Goal: Transaction & Acquisition: Subscribe to service/newsletter

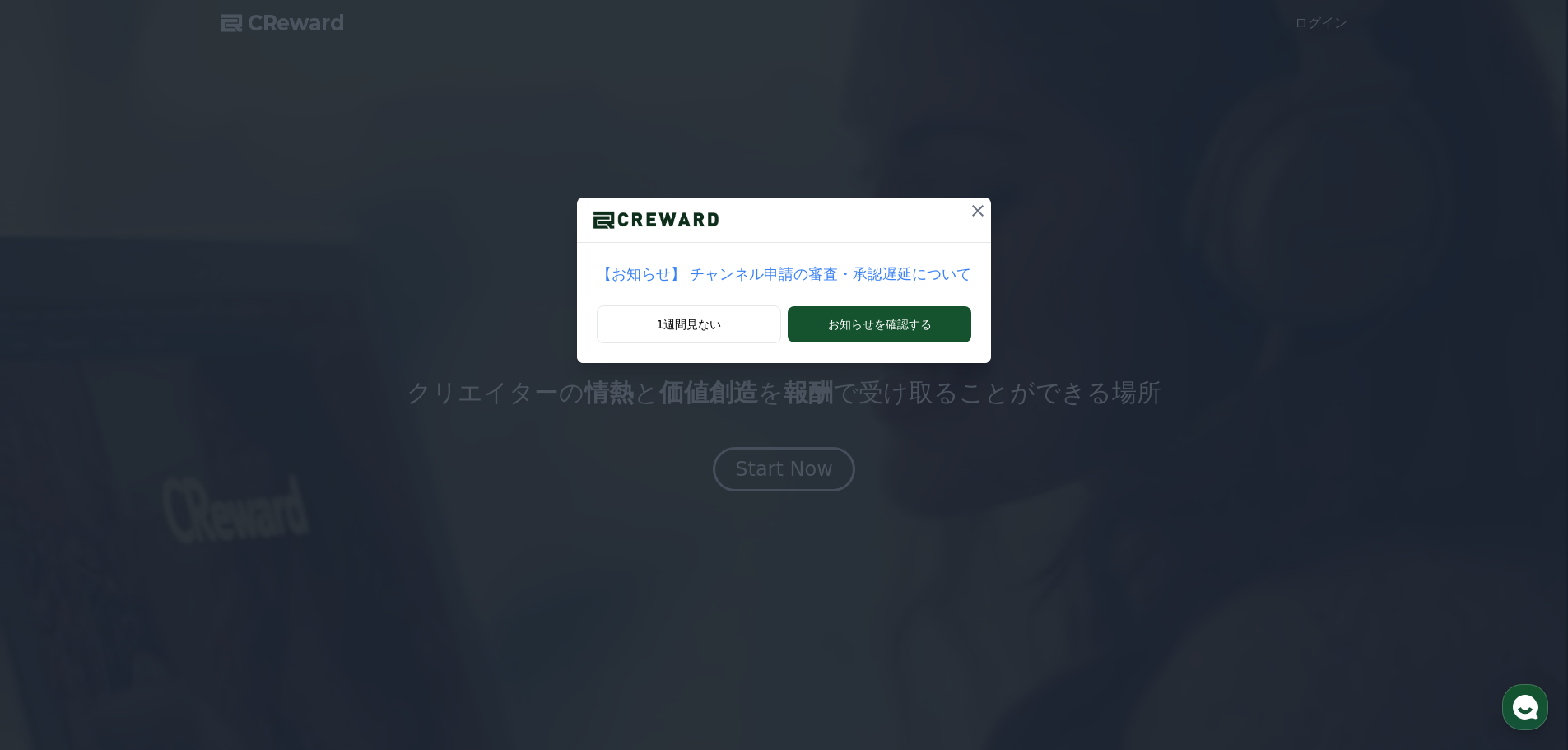
click at [968, 208] on icon at bounding box center [977, 211] width 20 height 20
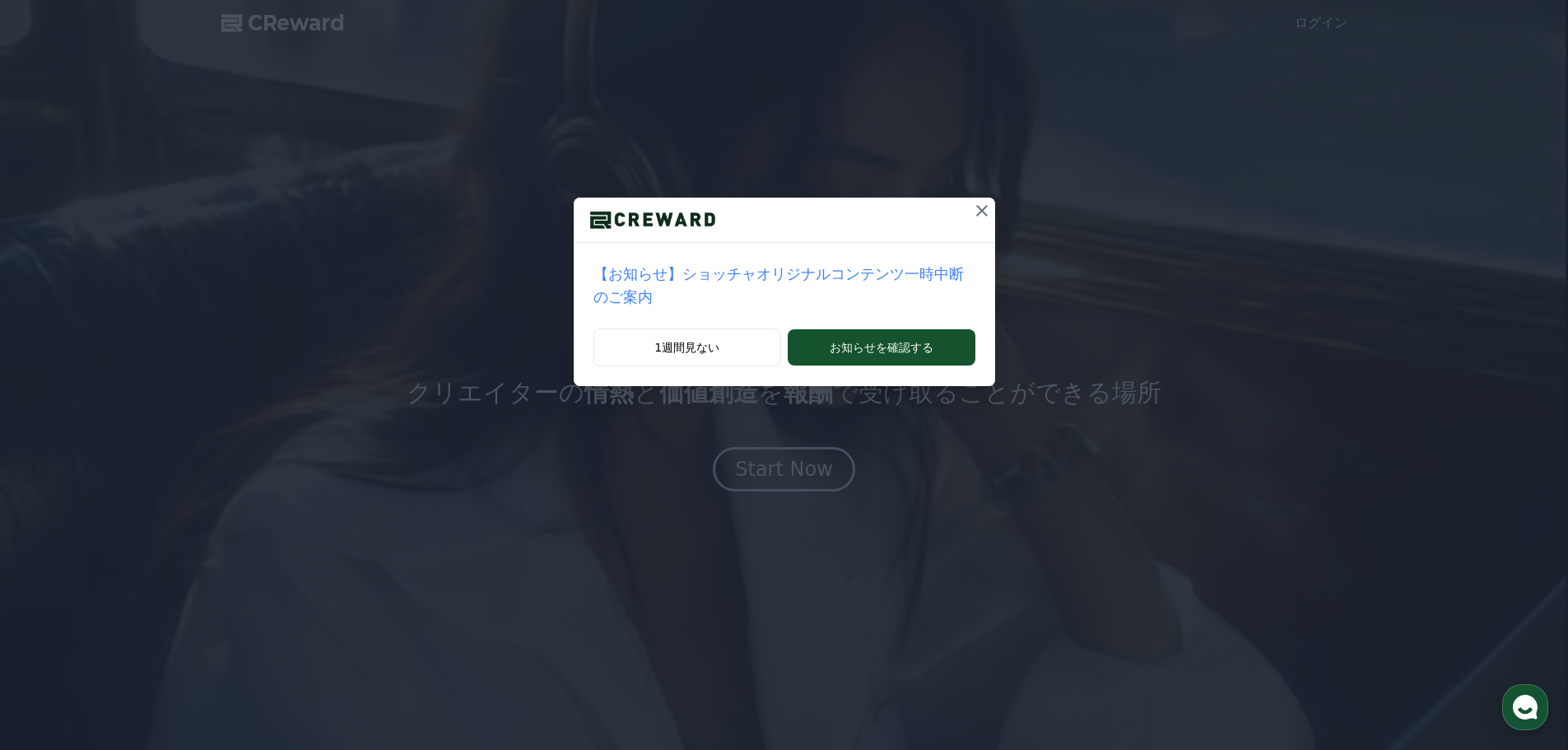
click at [972, 208] on icon at bounding box center [982, 211] width 20 height 20
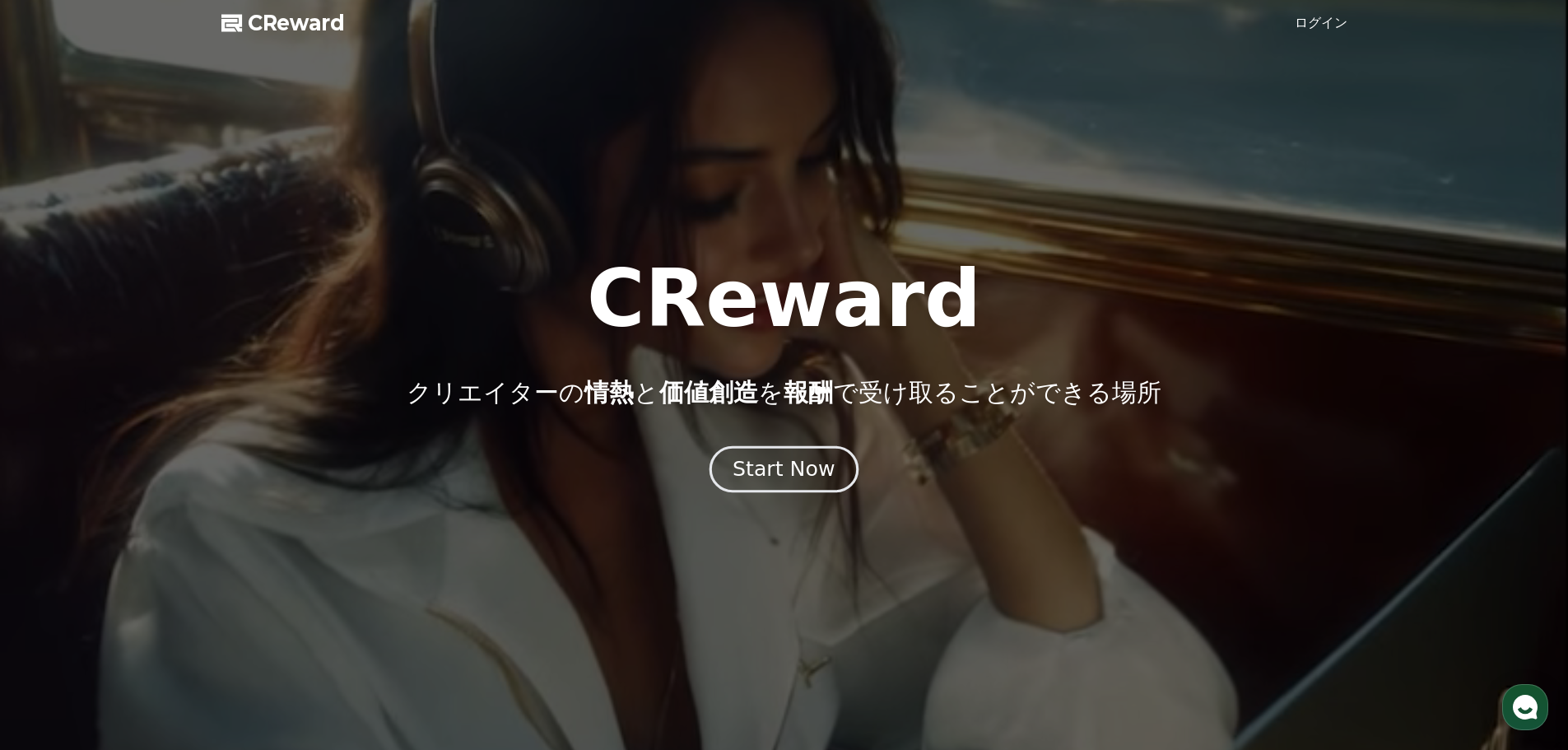
click at [774, 465] on div "Start Now" at bounding box center [783, 469] width 102 height 28
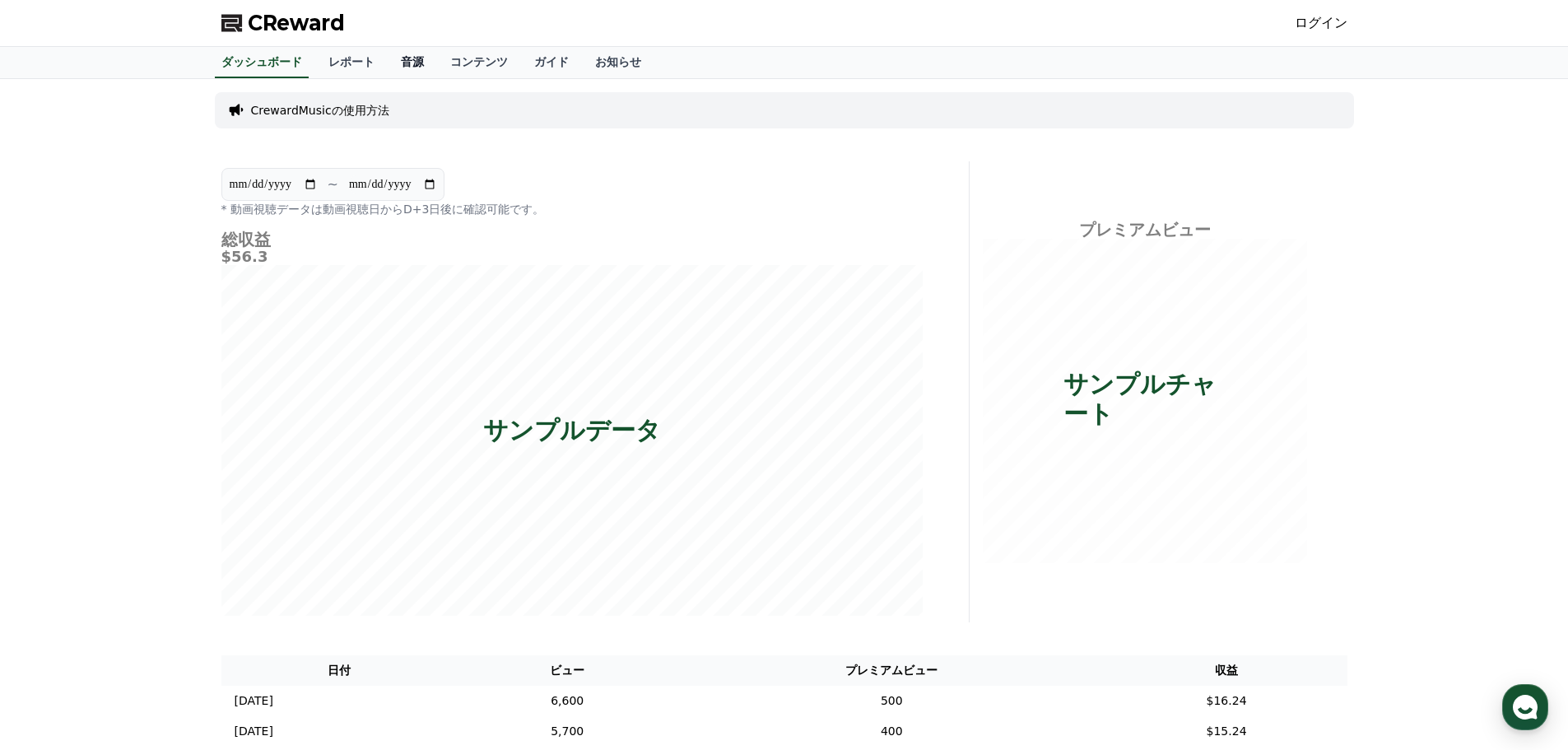
click at [388, 60] on link "音源" at bounding box center [412, 63] width 49 height 32
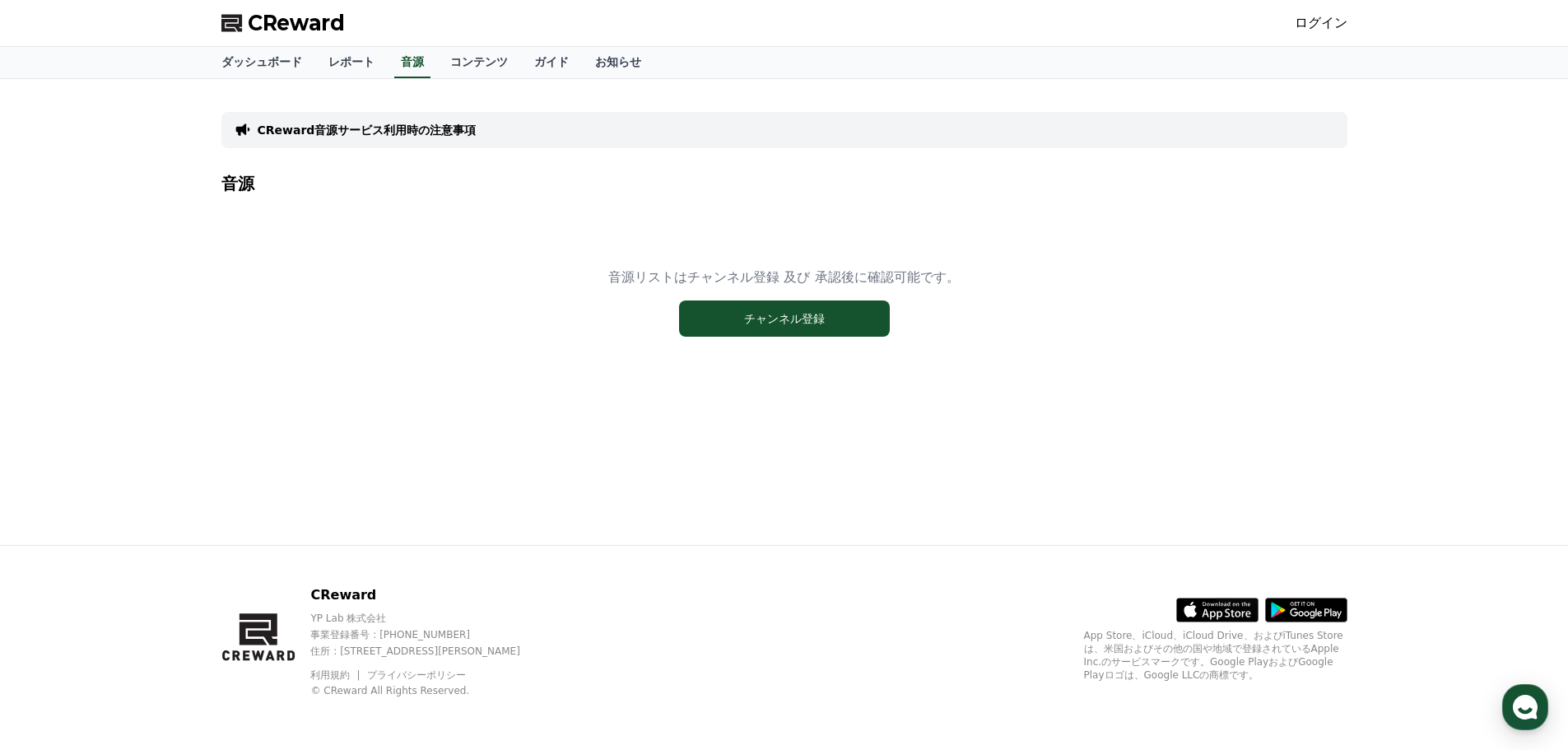
click at [393, 130] on p "CReward音源サービス利用時の注意事項" at bounding box center [367, 130] width 219 height 17
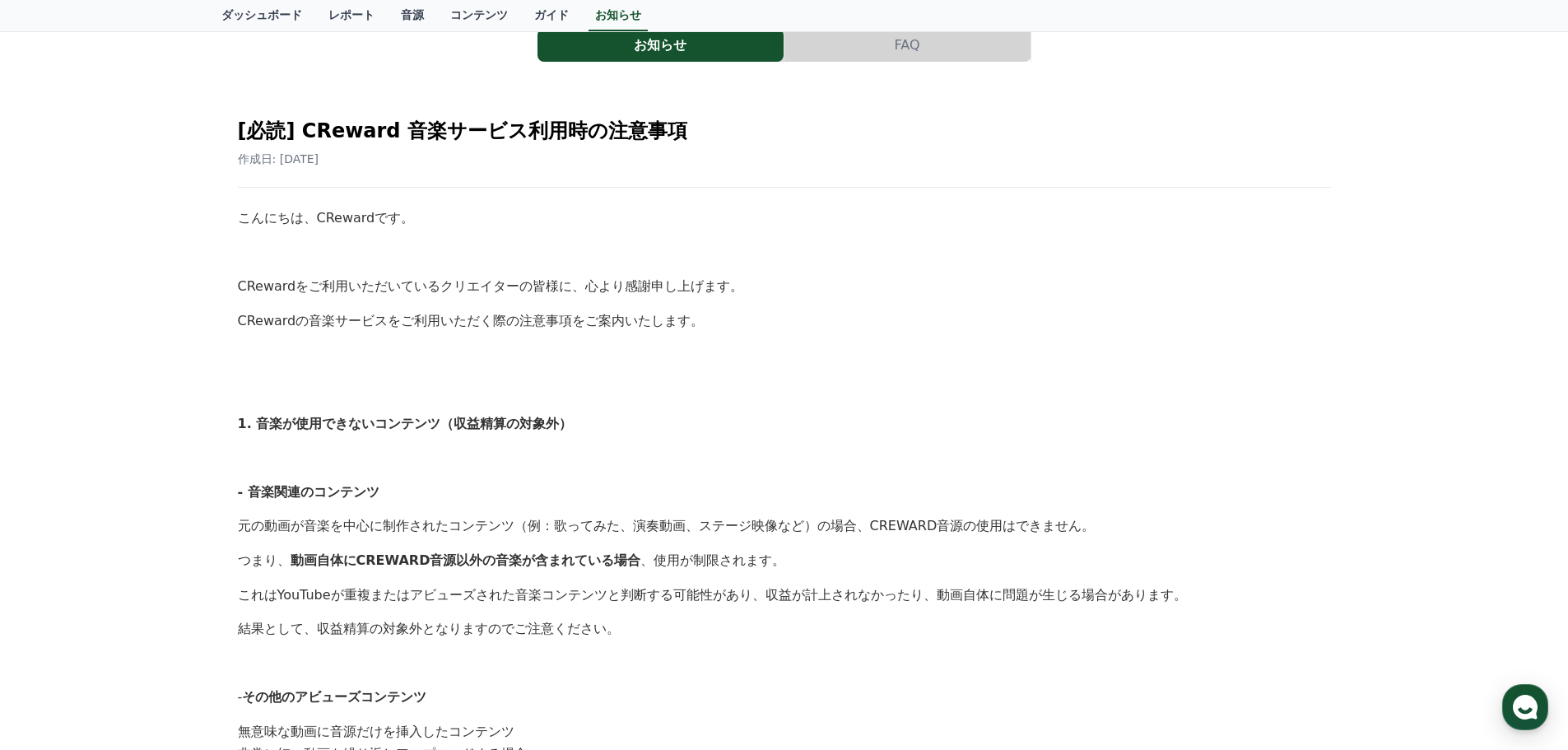
scroll to position [77, 0]
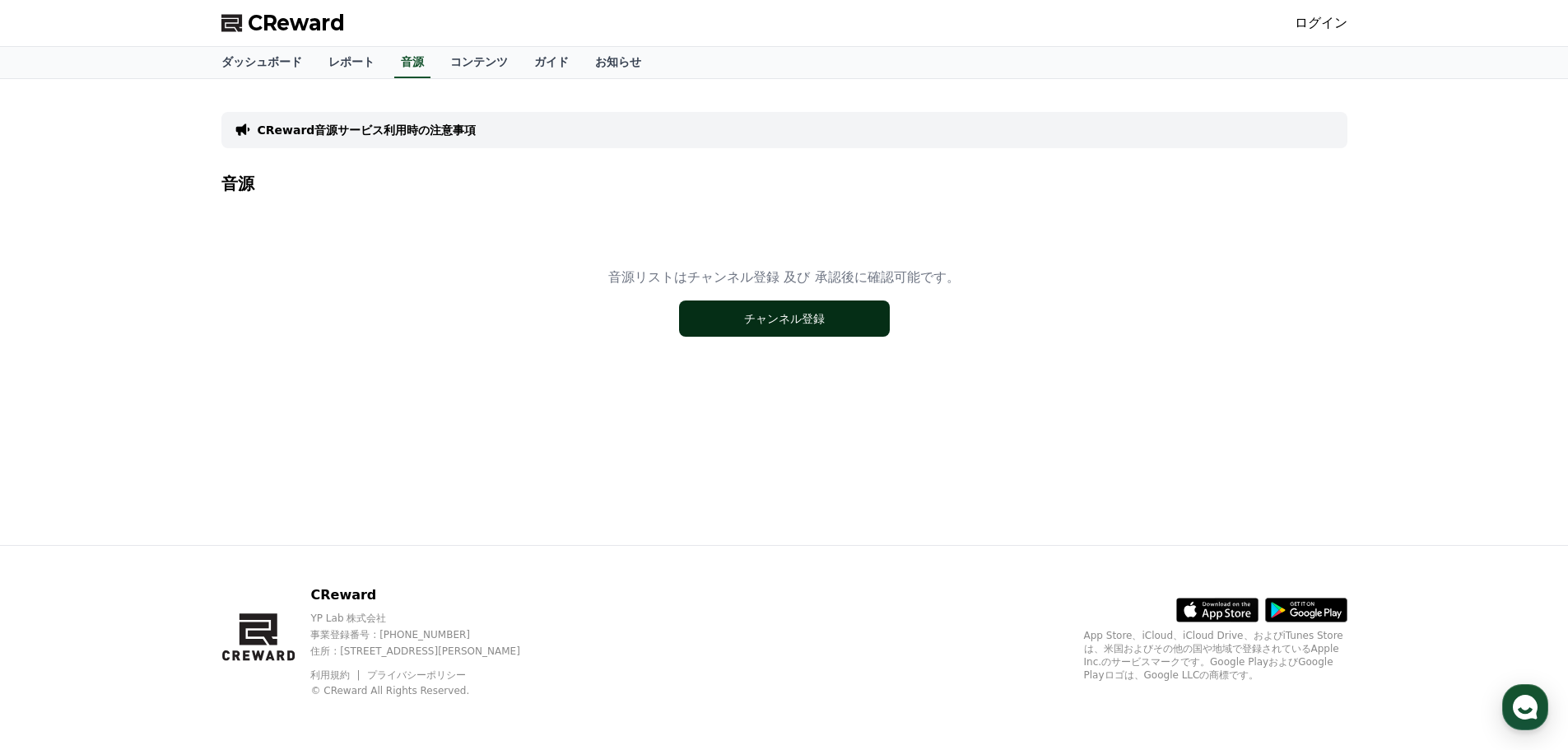
click at [782, 317] on button "チャンネル登録" at bounding box center [784, 318] width 211 height 36
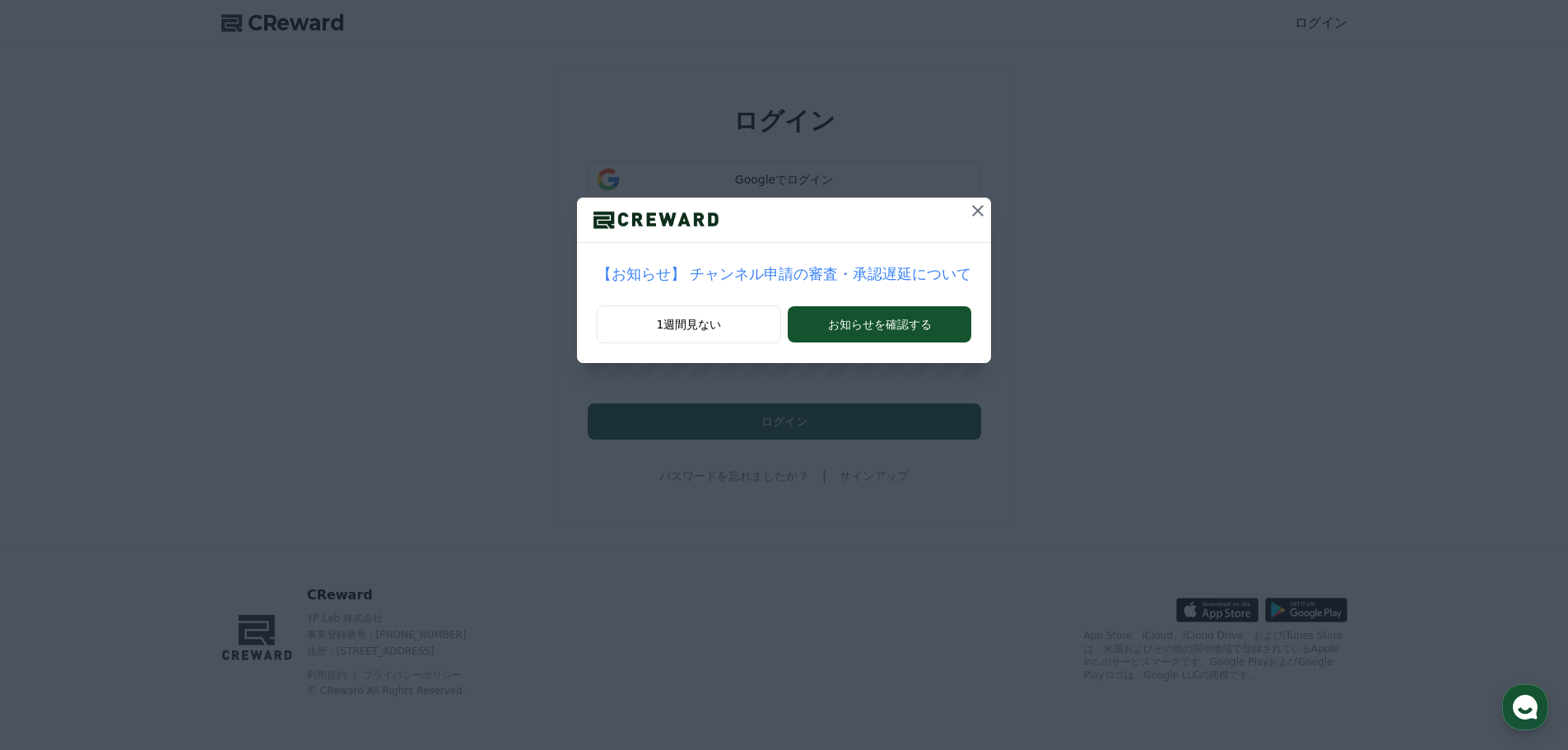
click at [968, 208] on icon at bounding box center [977, 211] width 20 height 20
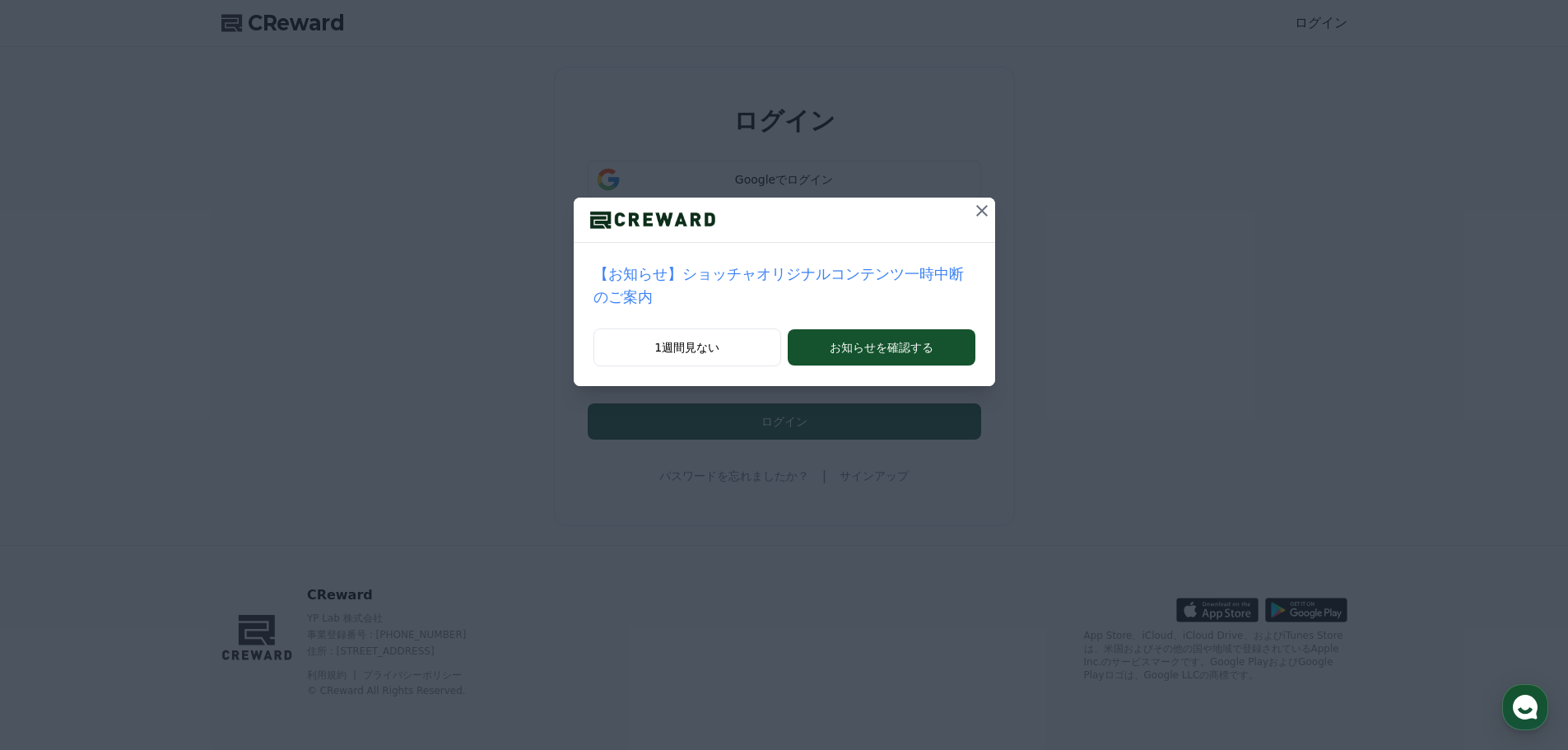
click at [972, 210] on icon at bounding box center [982, 211] width 20 height 20
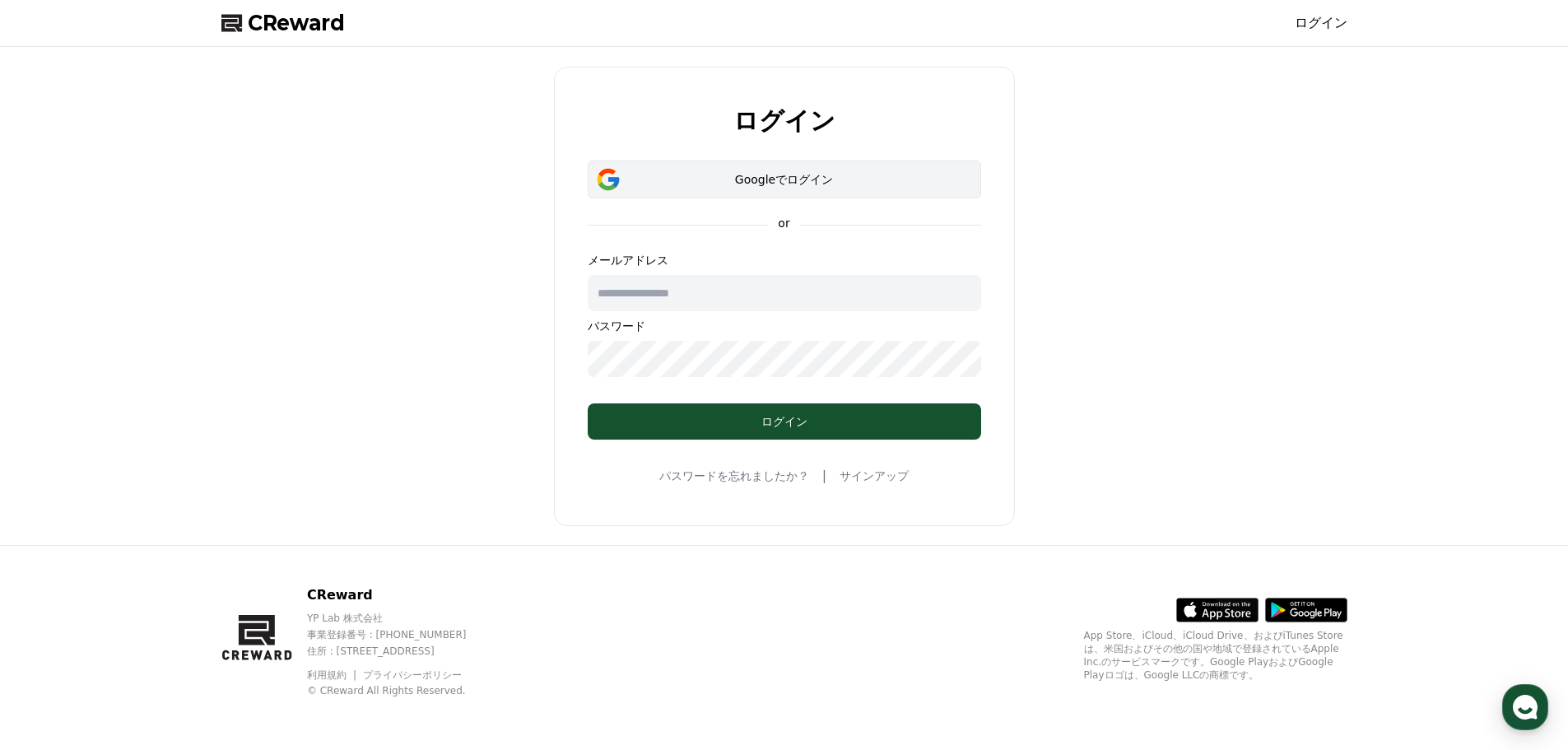
click at [849, 190] on button "Googleでログイン" at bounding box center [785, 179] width 394 height 38
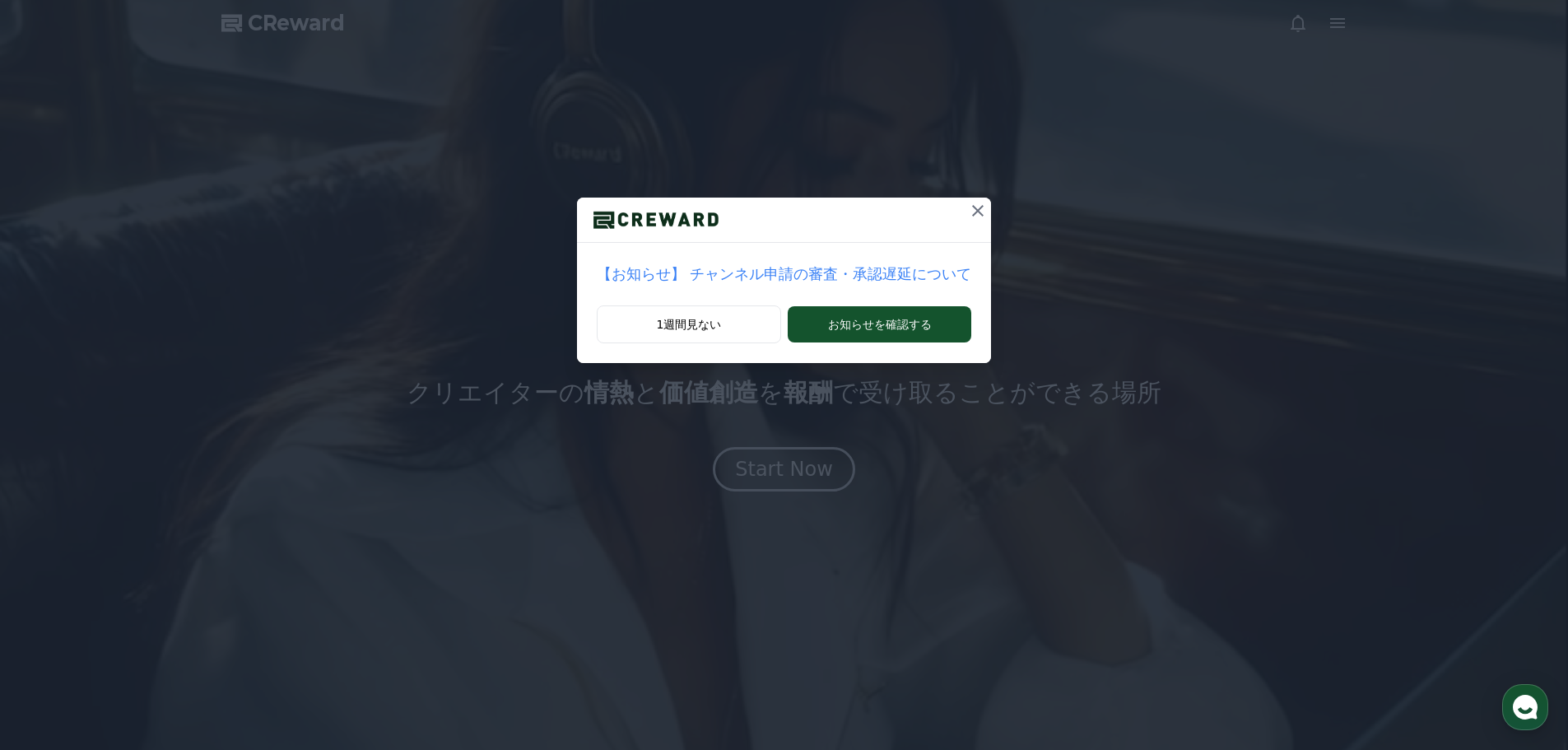
click at [972, 212] on icon at bounding box center [977, 210] width 11 height 11
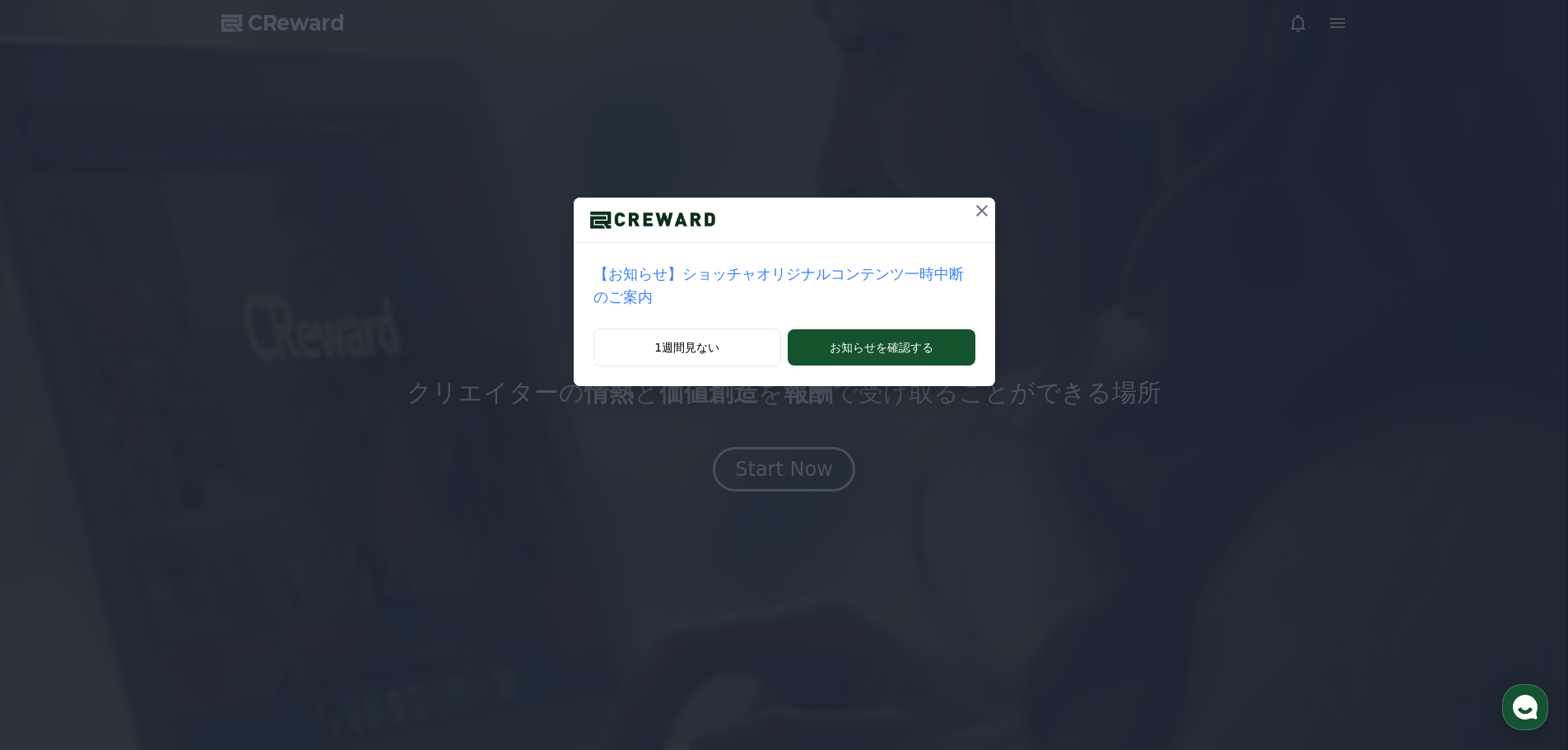
click at [976, 211] on icon at bounding box center [982, 210] width 11 height 11
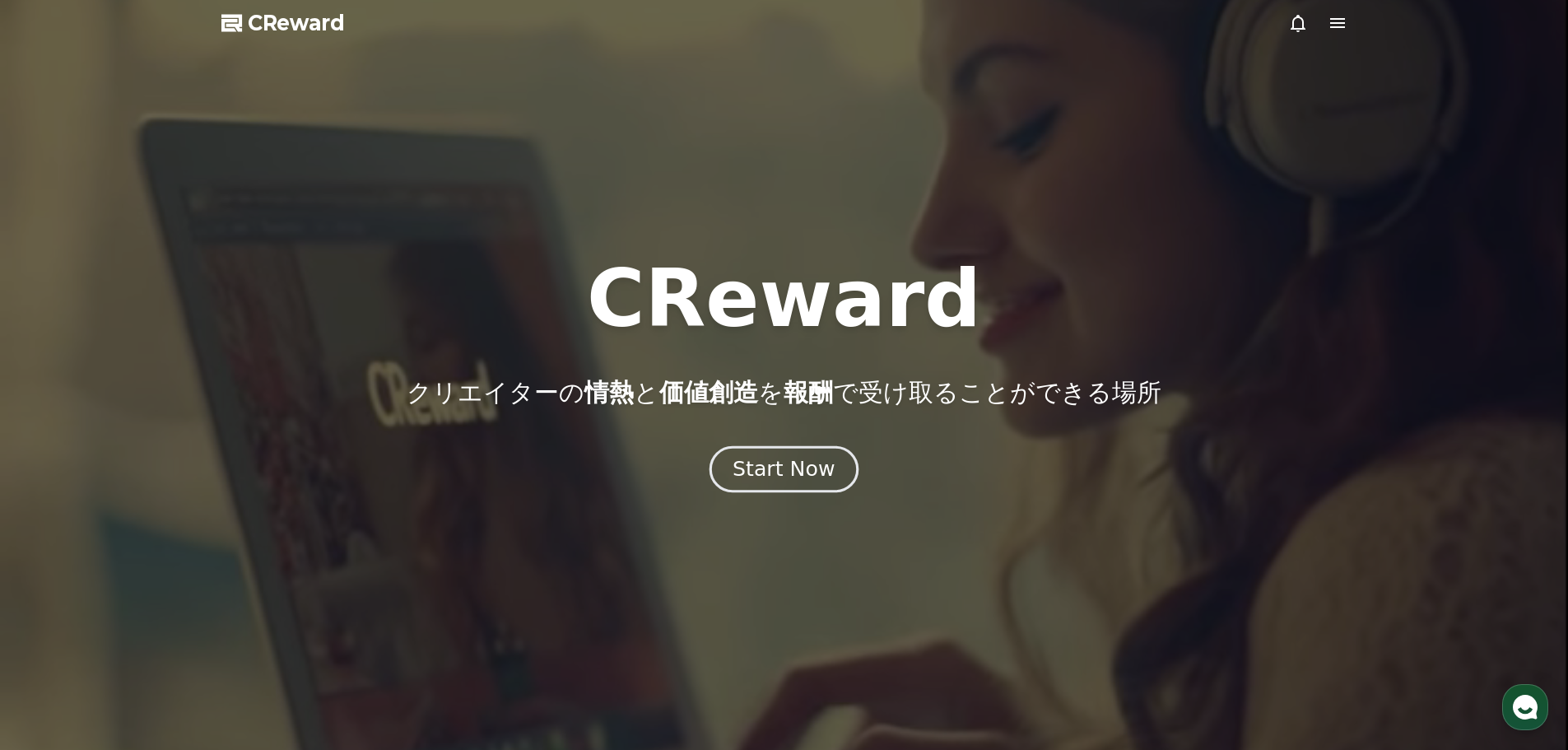
click at [808, 459] on div "Start Now" at bounding box center [783, 469] width 102 height 28
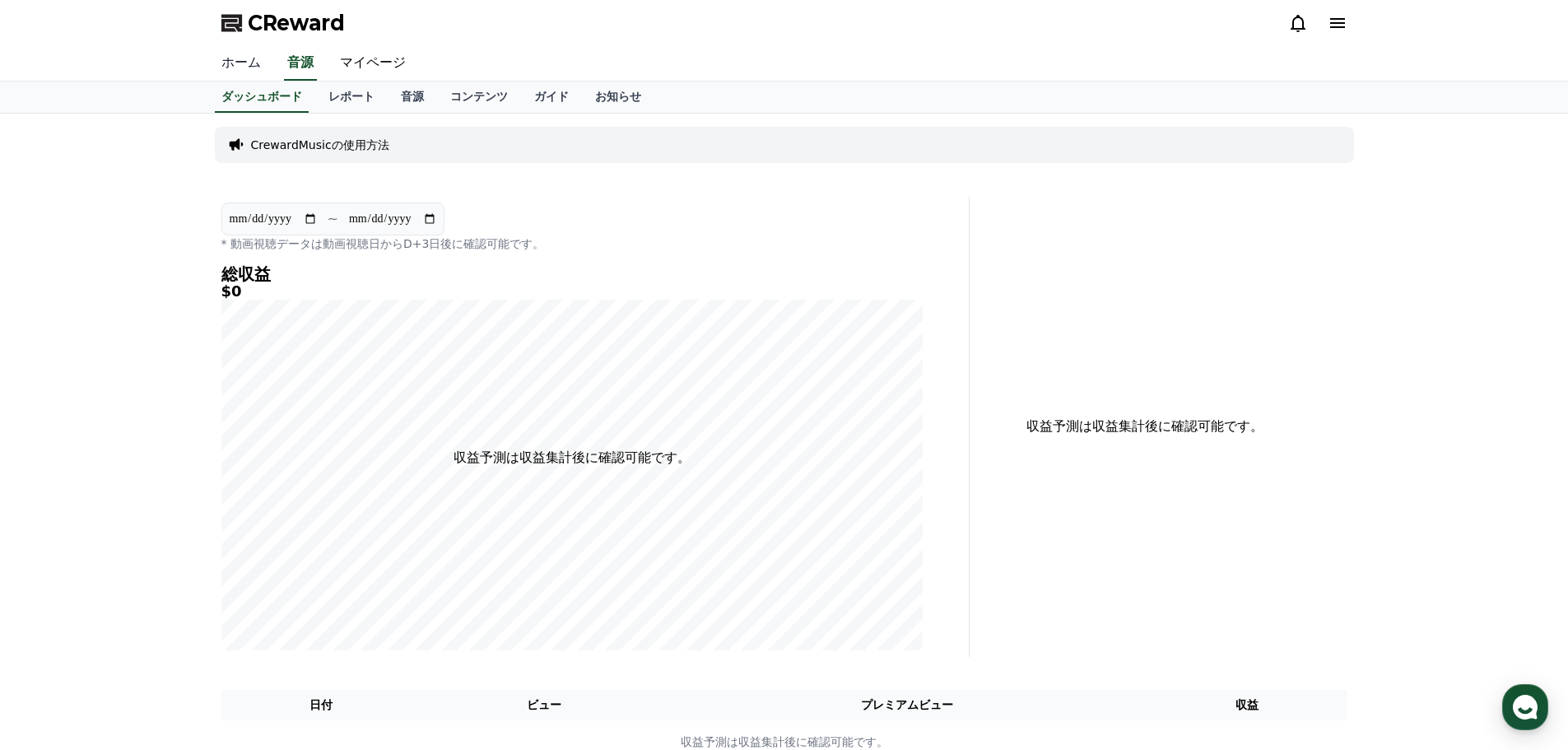
click at [243, 66] on link "ホーム" at bounding box center [241, 64] width 66 height 35
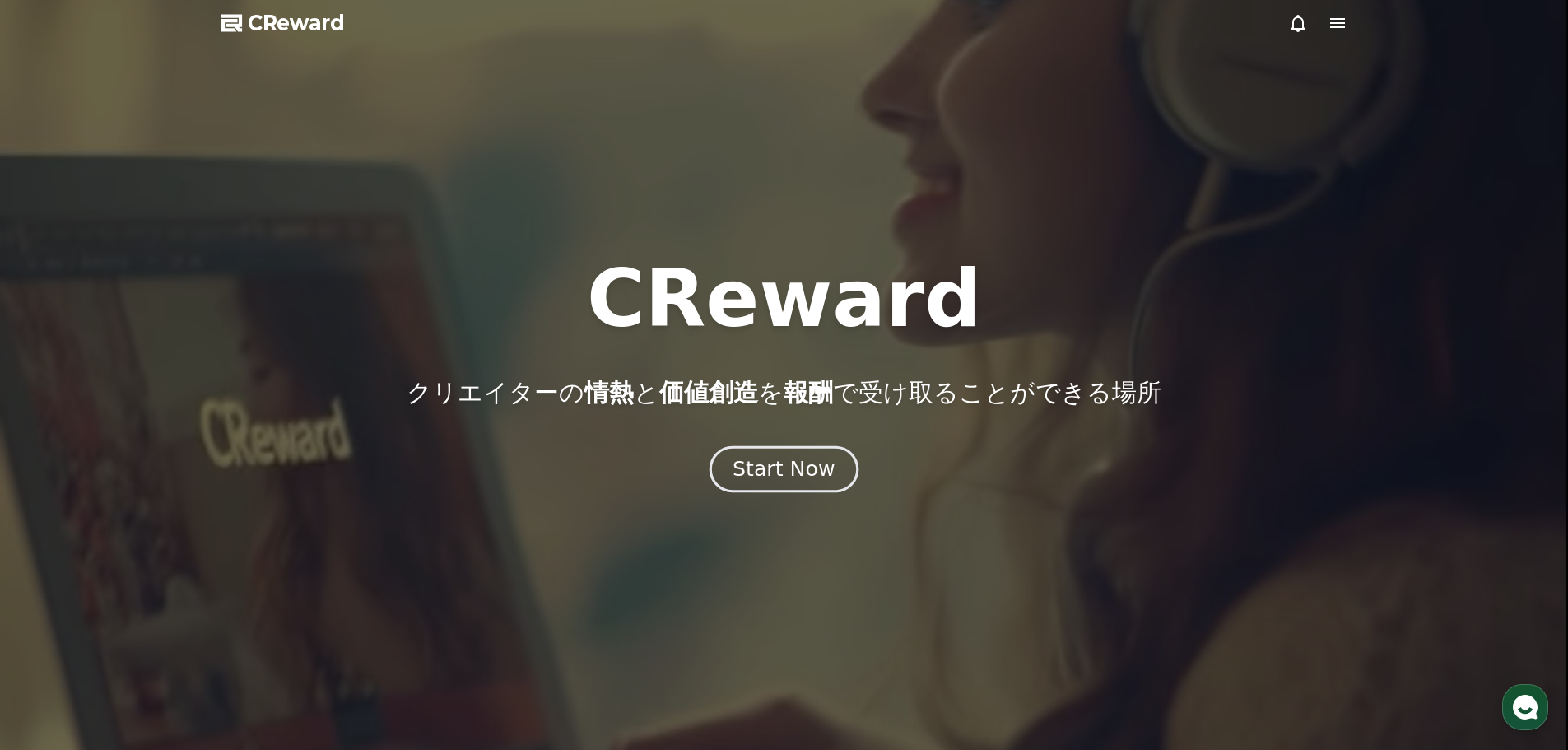
click at [802, 466] on div "Start Now" at bounding box center [783, 469] width 102 height 28
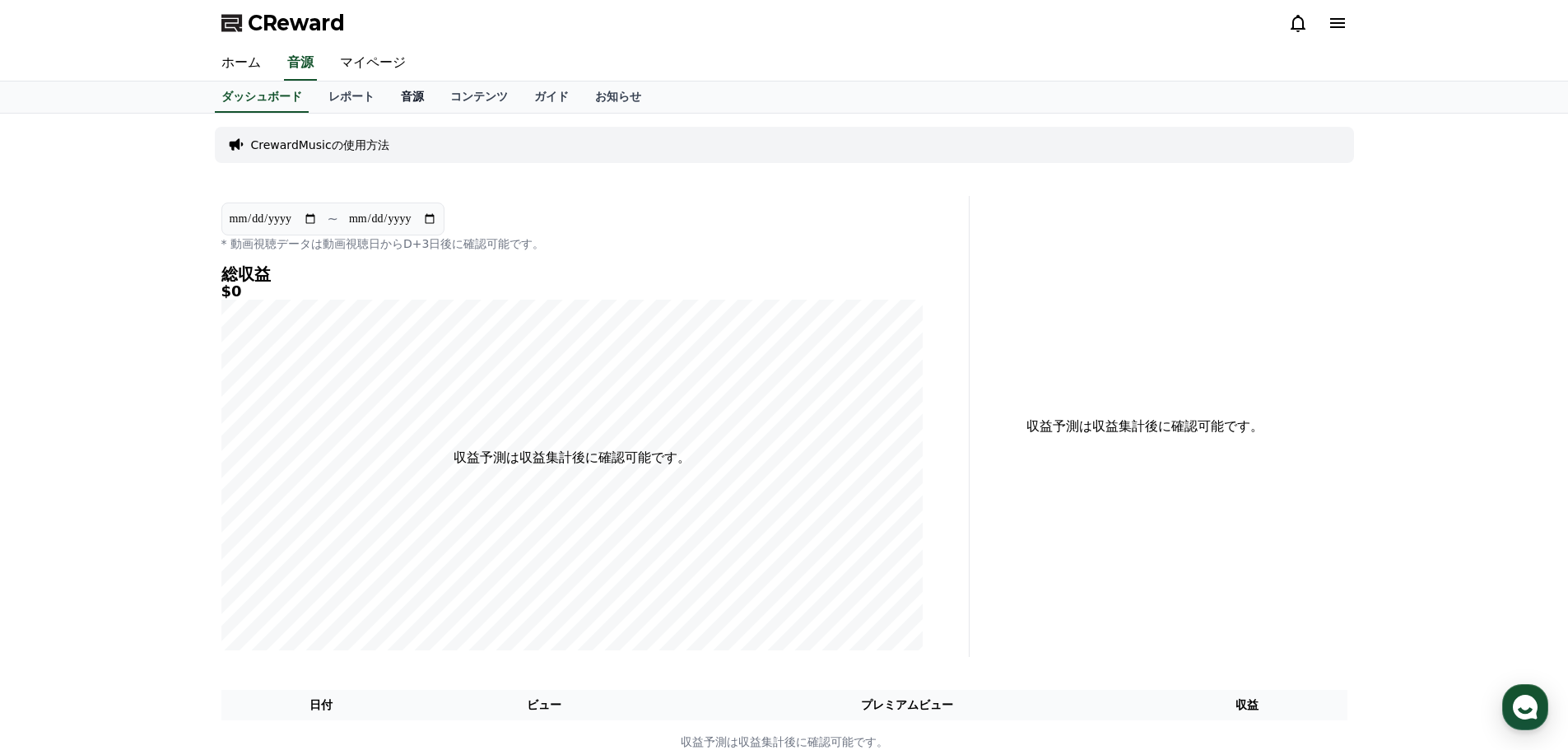
click at [392, 102] on link "音源" at bounding box center [412, 97] width 49 height 32
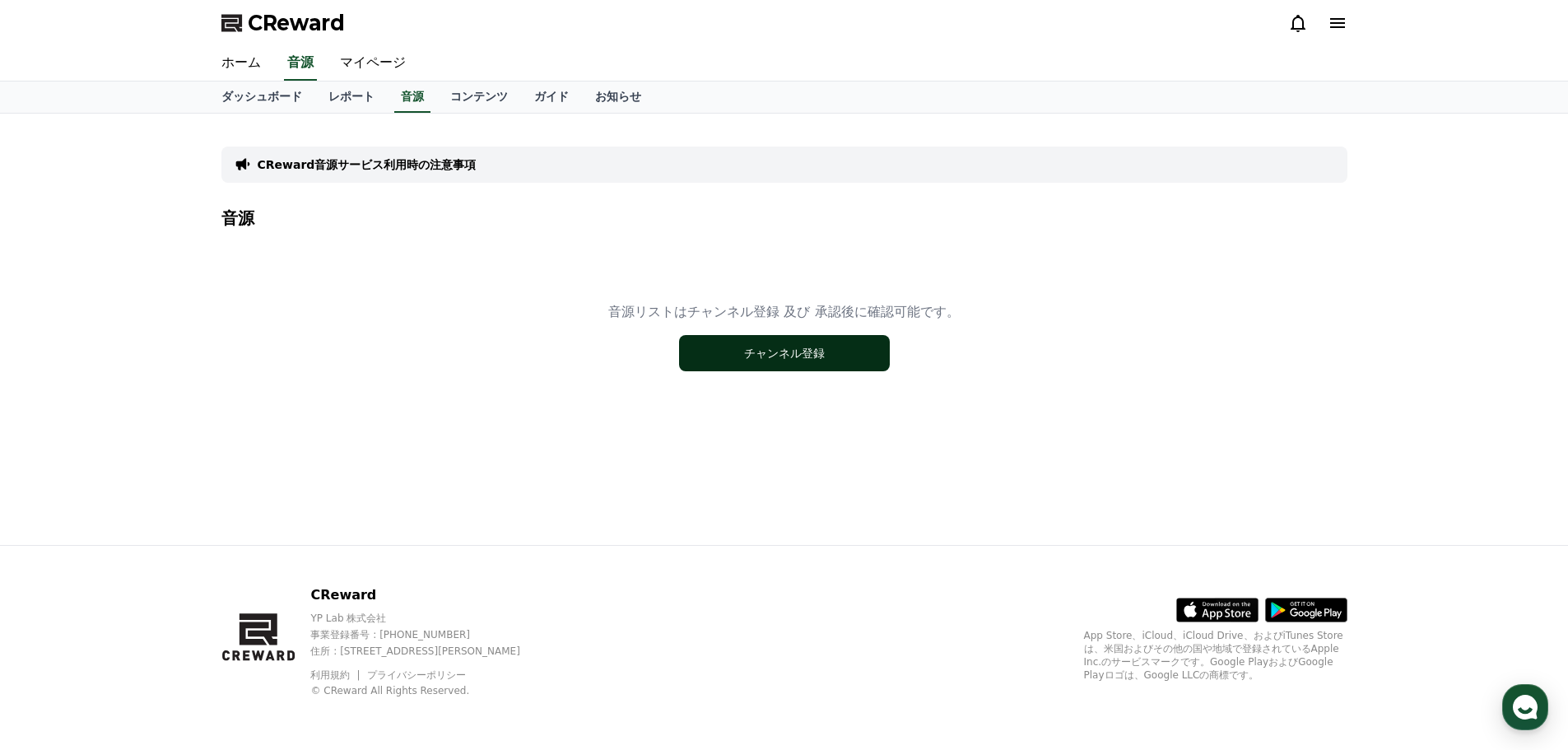
click at [750, 349] on button "チャンネル登録" at bounding box center [784, 353] width 211 height 36
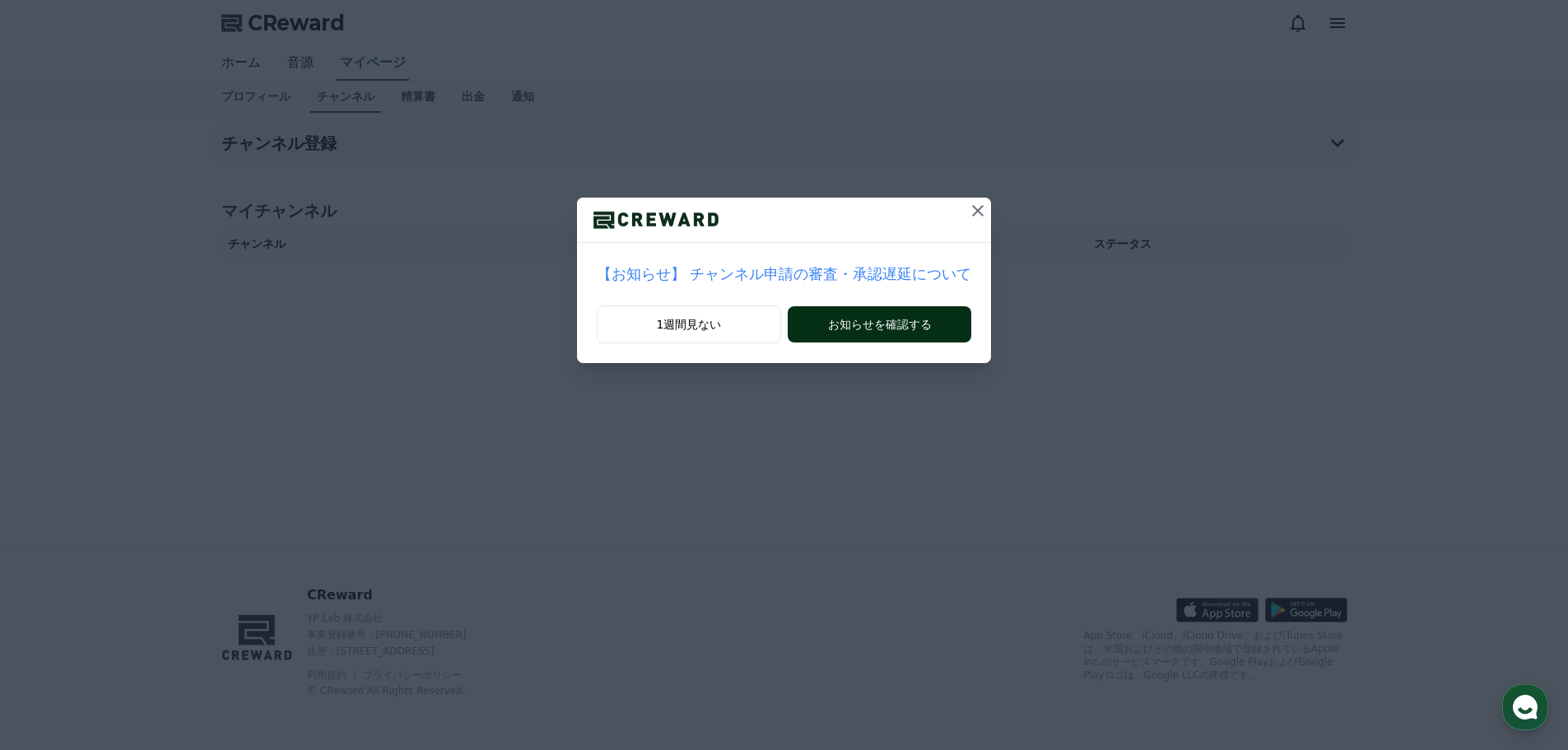
click at [844, 312] on button "お知らせを確認する" at bounding box center [879, 324] width 184 height 36
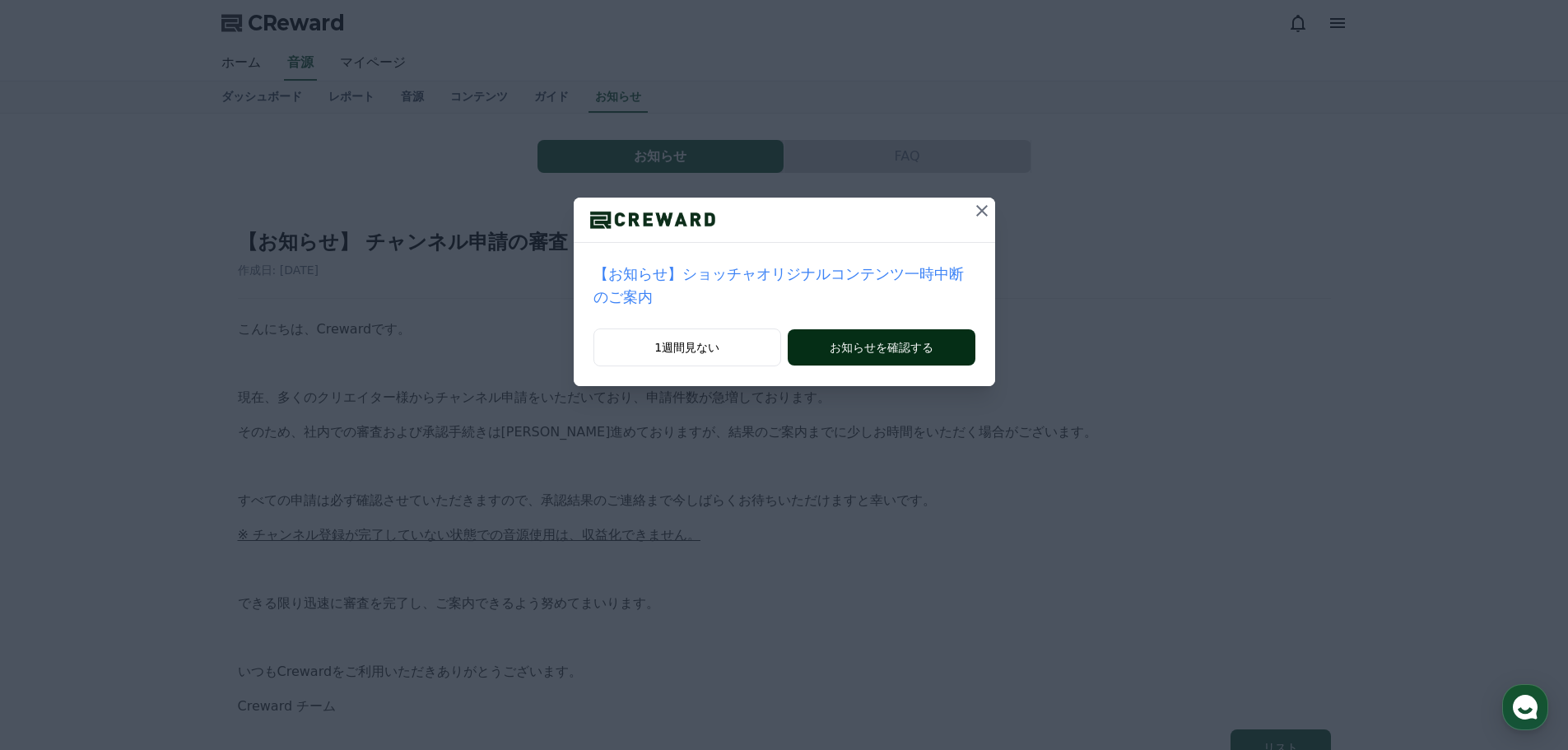
click at [837, 329] on button "お知らせを確認する" at bounding box center [881, 347] width 187 height 36
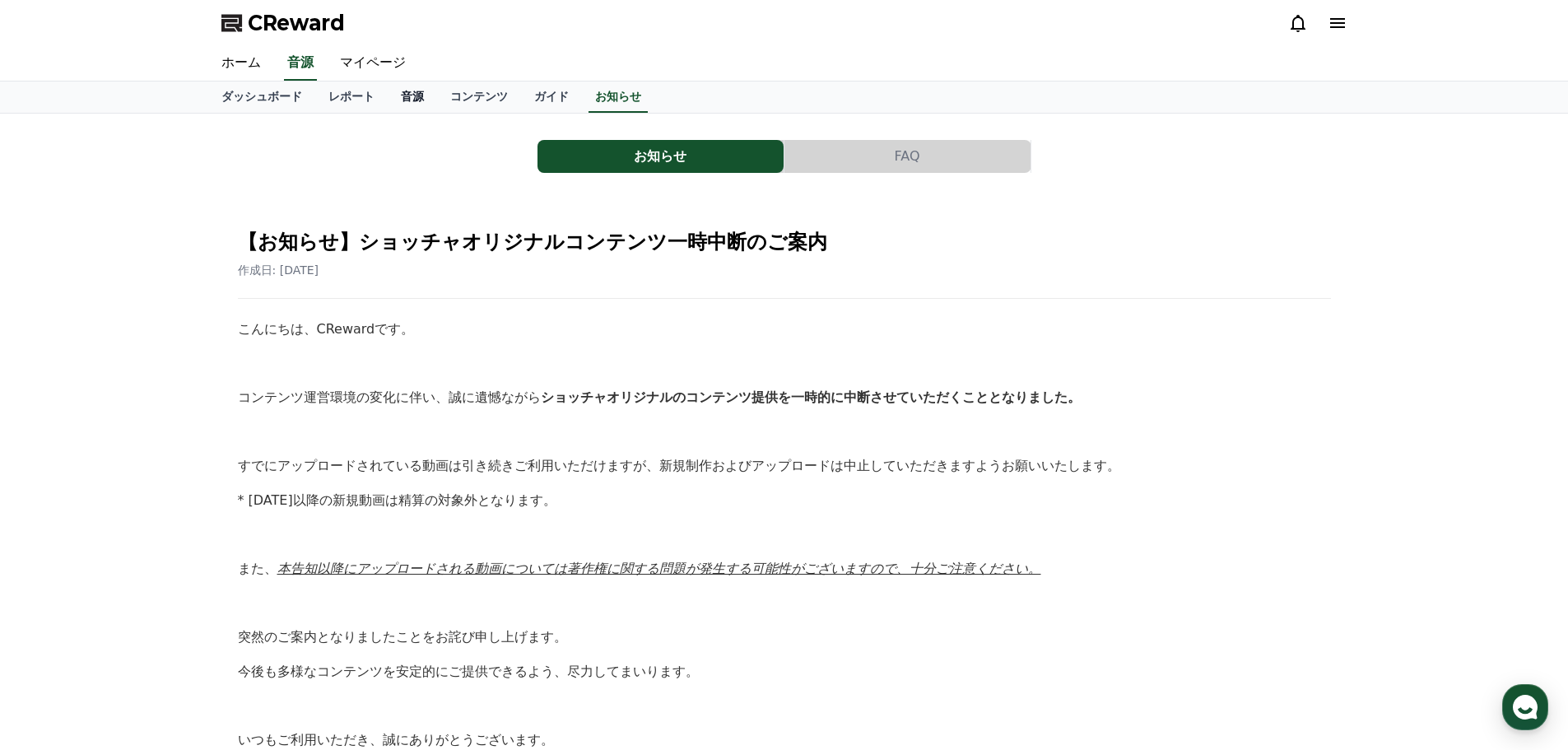
click at [388, 100] on link "音源" at bounding box center [412, 97] width 49 height 32
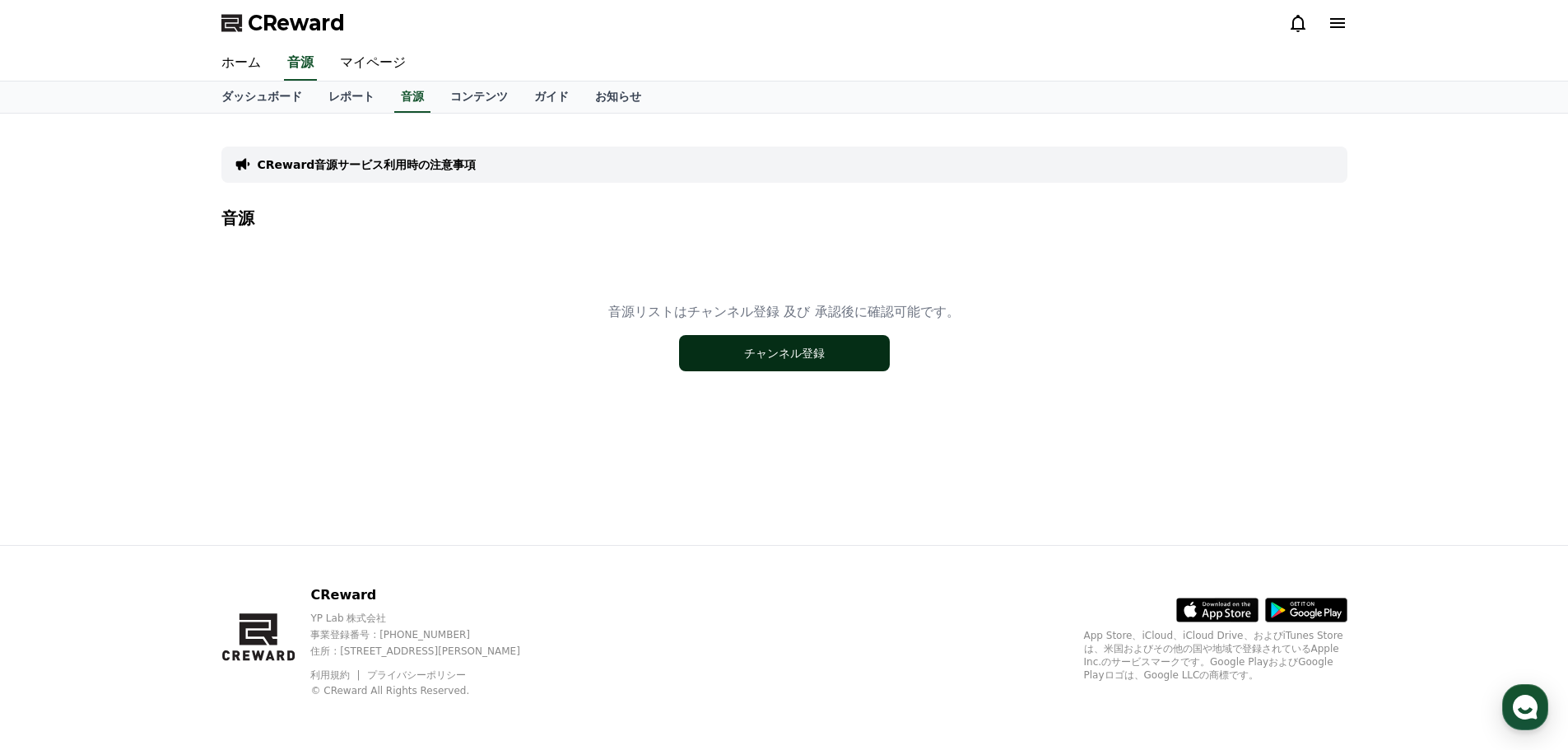
click at [806, 343] on button "チャンネル登録" at bounding box center [784, 353] width 211 height 36
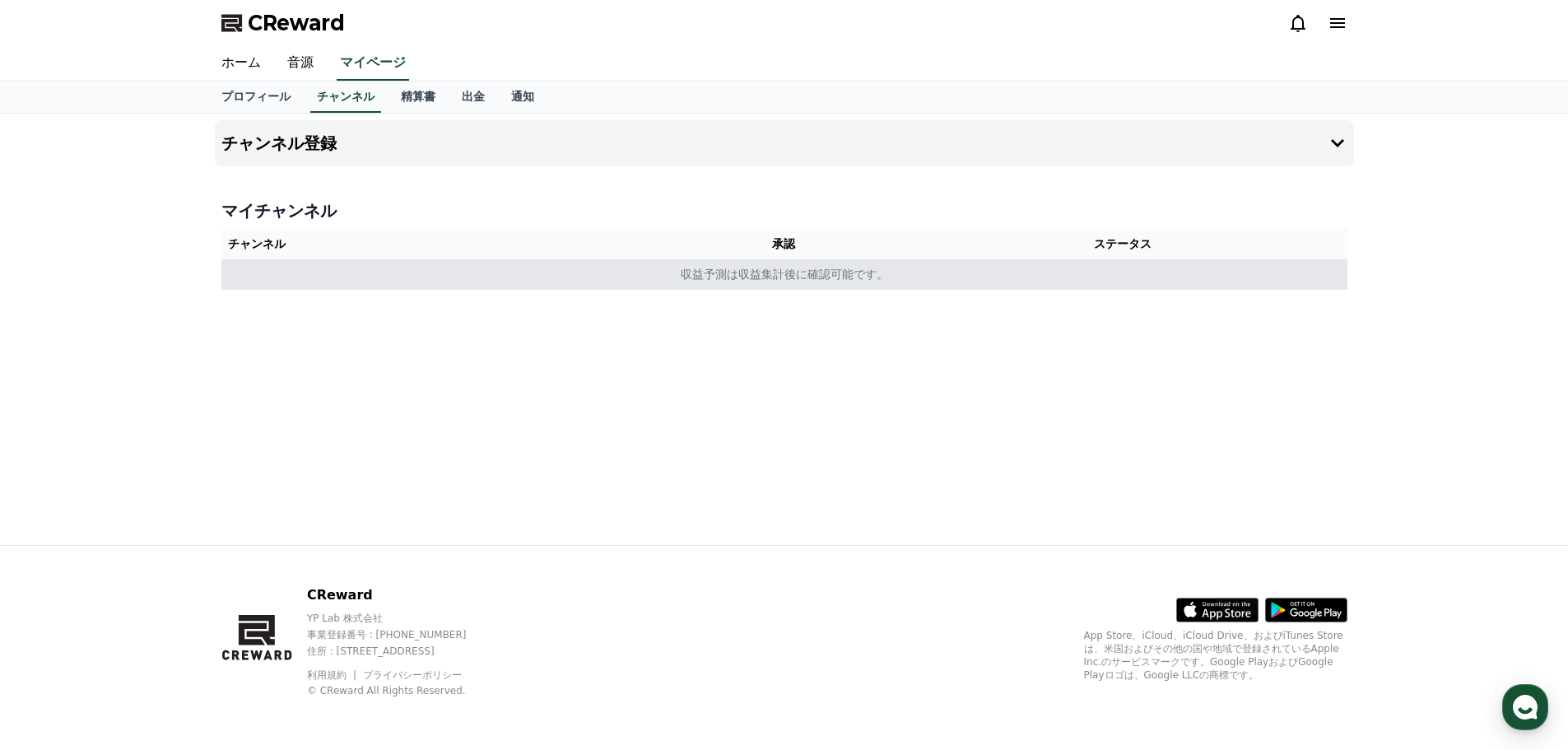
click at [644, 289] on td "収益予測は収益集計後に確認可能です。" at bounding box center [784, 274] width 1126 height 31
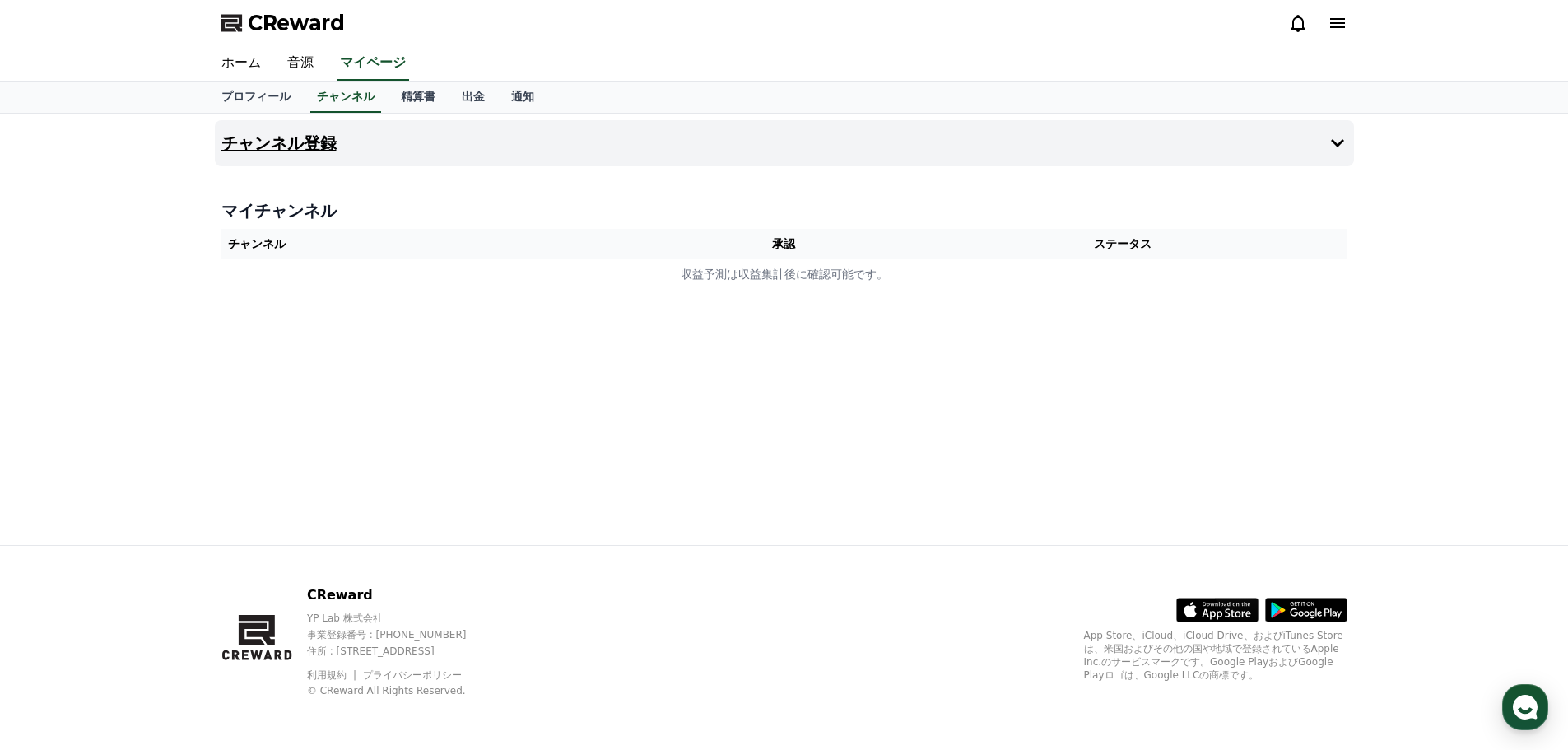
click at [1339, 136] on icon at bounding box center [1337, 143] width 20 height 20
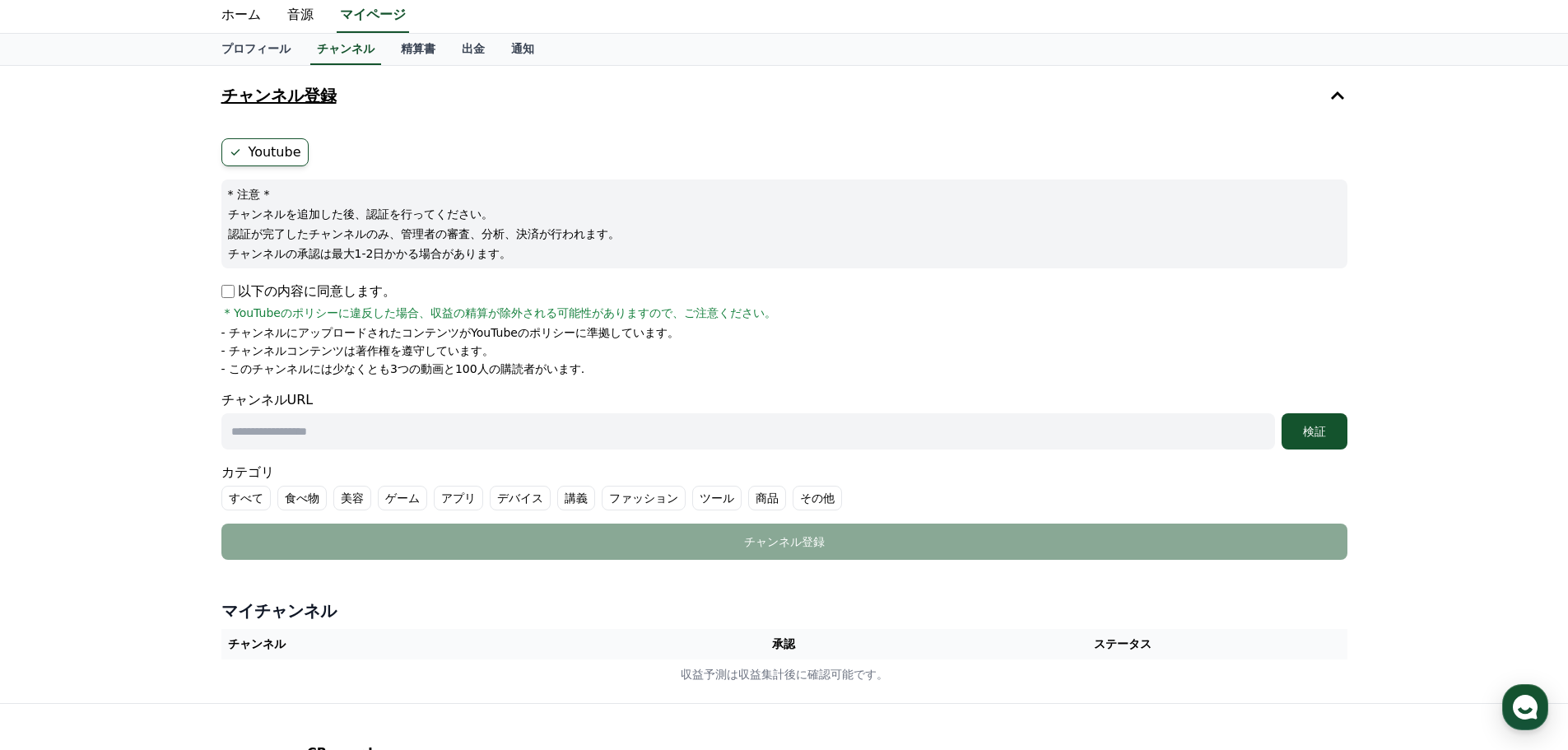
scroll to position [39, 0]
